Goal: Check status: Check status

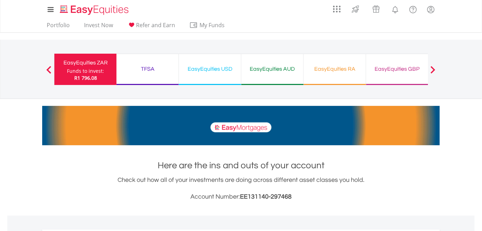
scroll to position [67, 132]
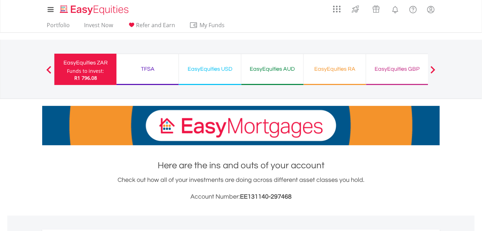
click at [160, 73] on div "TFSA" at bounding box center [148, 69] width 54 height 10
click at [148, 69] on div "TFSA" at bounding box center [148, 69] width 54 height 10
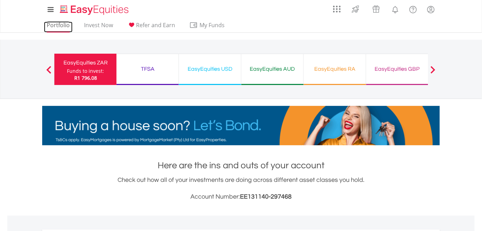
click at [61, 25] on link "Portfolio" at bounding box center [58, 27] width 29 height 11
click at [142, 74] on div "TFSA Funds to invest: R1 796.08" at bounding box center [147, 69] width 62 height 31
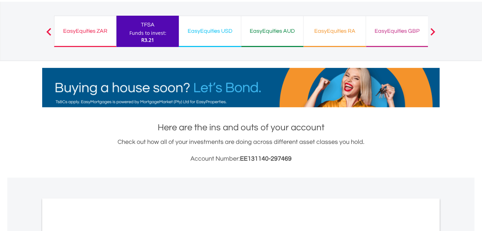
scroll to position [158, 0]
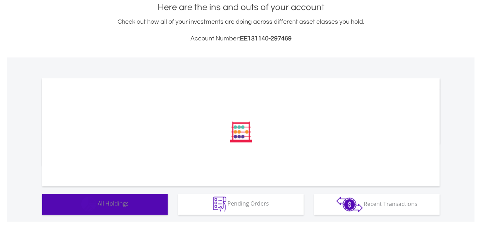
click at [157, 199] on button "Holdings All Holdings" at bounding box center [104, 204] width 125 height 21
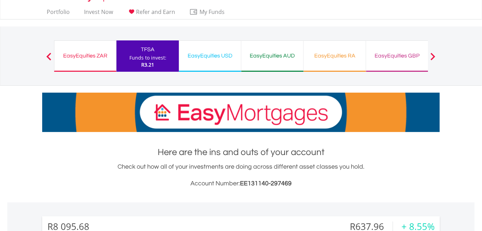
scroll to position [9, 0]
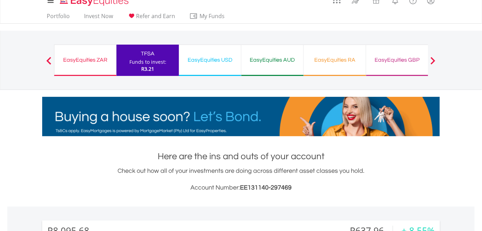
click at [219, 67] on div "EasyEquities USD Funds to invest: R3.21" at bounding box center [210, 60] width 62 height 31
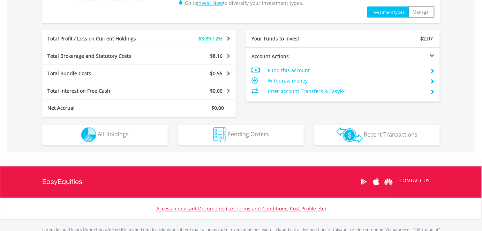
scroll to position [349, 0]
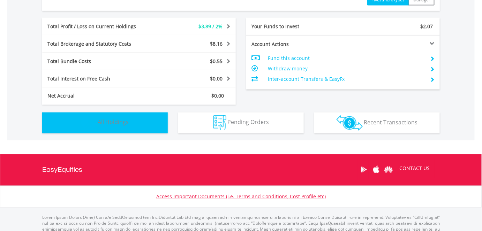
click at [146, 117] on button "Holdings All Holdings" at bounding box center [104, 123] width 125 height 21
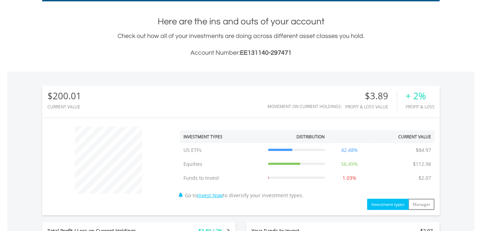
scroll to position [0, 0]
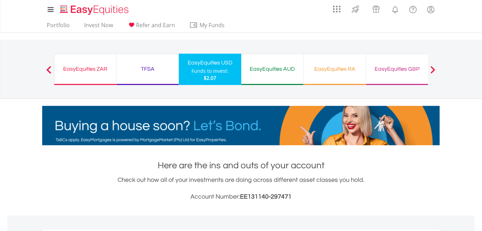
click at [392, 67] on div "EasyEquities GBP" at bounding box center [397, 69] width 54 height 10
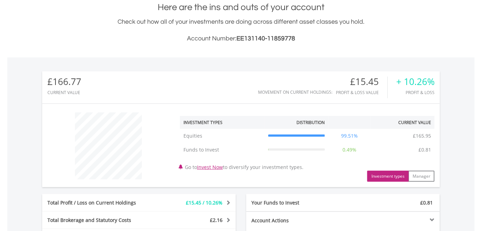
scroll to position [285, 0]
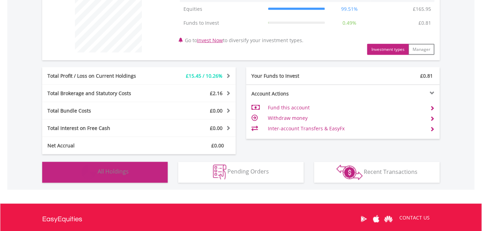
click at [138, 166] on button "Holdings All Holdings" at bounding box center [104, 172] width 125 height 21
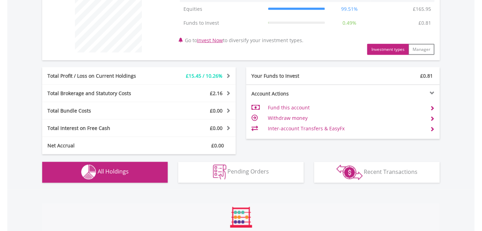
scroll to position [488, 0]
